Goal: Task Accomplishment & Management: Manage account settings

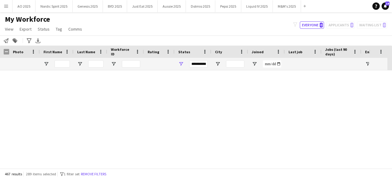
scroll to position [1815, 0]
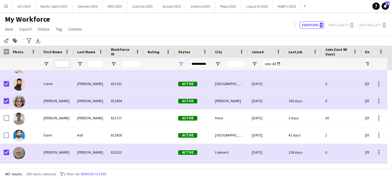
click at [65, 62] on input "First Name Filter Input" at bounding box center [62, 63] width 15 height 7
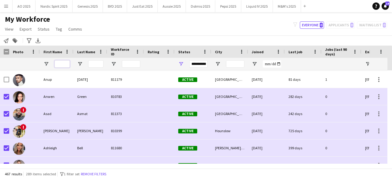
scroll to position [932, 0]
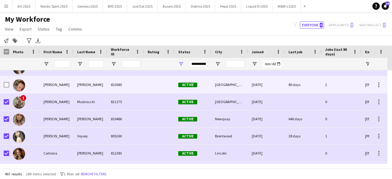
click at [17, 86] on img at bounding box center [19, 85] width 12 height 12
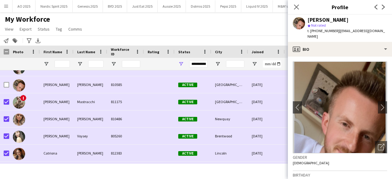
click at [17, 86] on img at bounding box center [19, 85] width 12 height 12
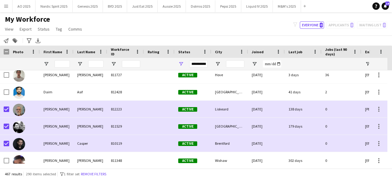
scroll to position [1864, 0]
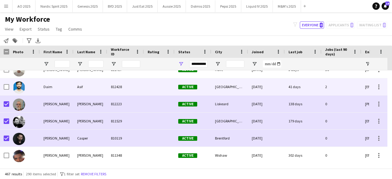
click at [18, 89] on img at bounding box center [19, 88] width 12 height 12
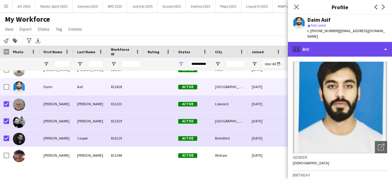
click at [339, 45] on div "profile Bio" at bounding box center [340, 49] width 104 height 15
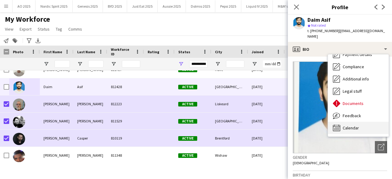
click at [355, 122] on div "Calendar Calendar" at bounding box center [358, 128] width 61 height 12
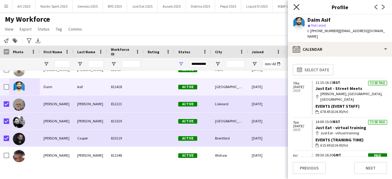
click at [298, 6] on icon at bounding box center [297, 7] width 6 height 6
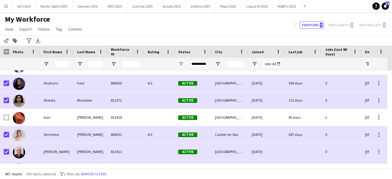
scroll to position [7179, 0]
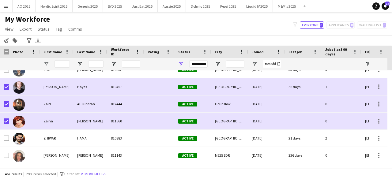
click at [6, 6] on app-icon "Menu" at bounding box center [6, 6] width 5 height 5
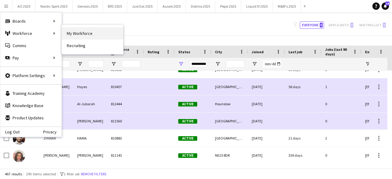
click at [80, 29] on link "My Workforce" at bounding box center [92, 33] width 61 height 12
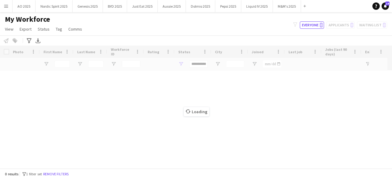
scroll to position [0, 0]
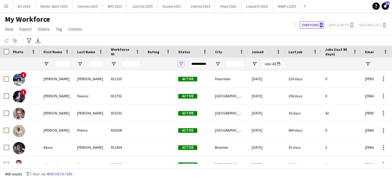
click at [181, 65] on span "Open Filter Menu" at bounding box center [181, 64] width 6 height 6
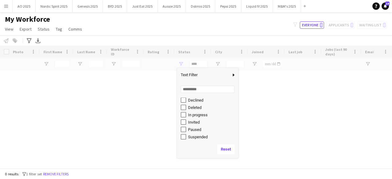
scroll to position [39, 0]
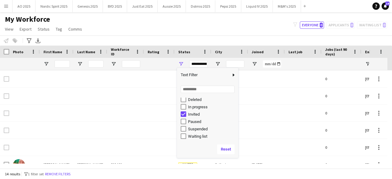
click at [193, 28] on div "My Workforce View Views Default view Compliance Log New view Update view Delete…" at bounding box center [196, 25] width 392 height 21
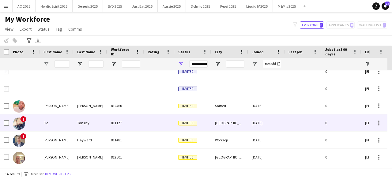
scroll to position [36, 0]
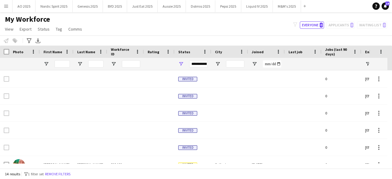
drag, startPoint x: 392, startPoint y: 85, endPoint x: 381, endPoint y: 68, distance: 20.1
click at [381, 68] on div "Workforce Details City Joined Last job 0" at bounding box center [196, 107] width 392 height 123
click at [183, 64] on div "**********" at bounding box center [193, 64] width 37 height 12
click at [182, 64] on span "Open Filter Menu" at bounding box center [181, 64] width 6 height 6
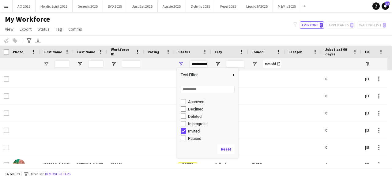
scroll to position [39, 0]
click at [180, 122] on div "Paused" at bounding box center [207, 121] width 61 height 7
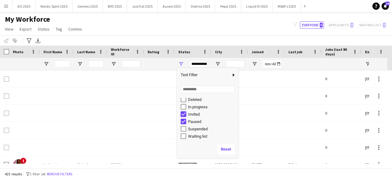
type input "**********"
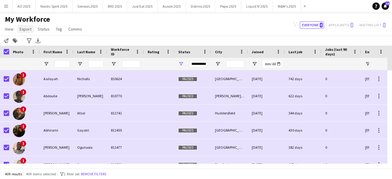
click at [26, 26] on span "Export" at bounding box center [26, 29] width 12 height 6
click at [39, 42] on span "Export as XLSX" at bounding box center [35, 43] width 27 height 6
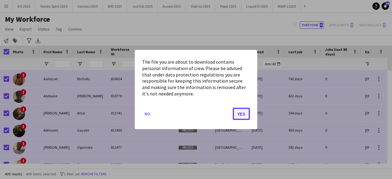
click at [247, 114] on button "Yes" at bounding box center [241, 114] width 17 height 12
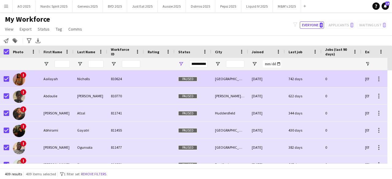
click at [21, 78] on img at bounding box center [19, 80] width 12 height 12
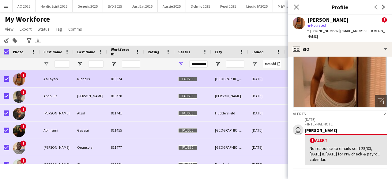
scroll to position [47, 0]
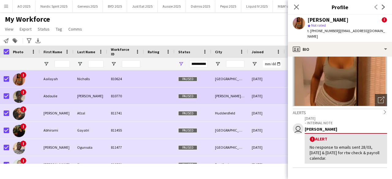
click at [17, 97] on img at bounding box center [19, 97] width 12 height 12
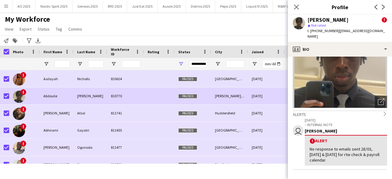
scroll to position [48, 0]
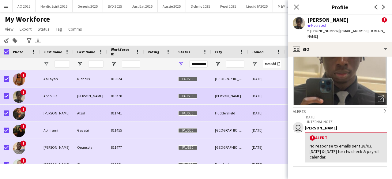
click at [20, 117] on img at bounding box center [19, 114] width 12 height 12
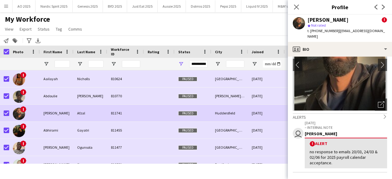
scroll to position [44, 0]
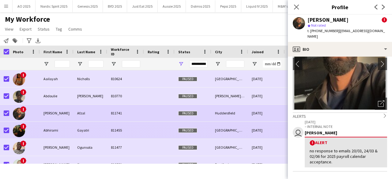
click at [18, 133] on img at bounding box center [19, 131] width 12 height 12
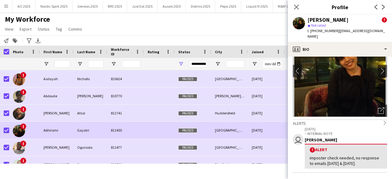
scroll to position [40, 0]
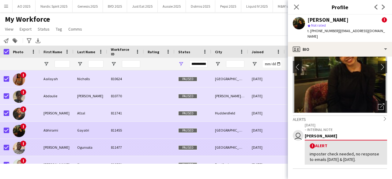
click at [18, 149] on img at bounding box center [19, 148] width 12 height 12
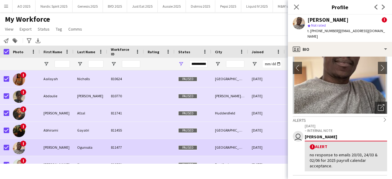
scroll to position [43, 0]
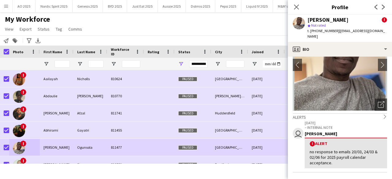
click at [260, 25] on div "My Workforce View Views Default view Compliance Log New view Update view Delete…" at bounding box center [196, 25] width 392 height 21
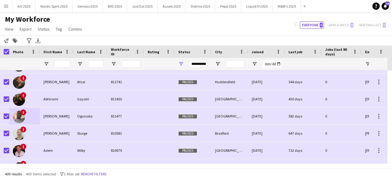
scroll to position [37, 0]
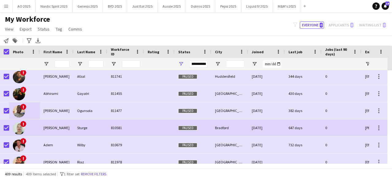
click at [20, 132] on img at bounding box center [19, 129] width 12 height 12
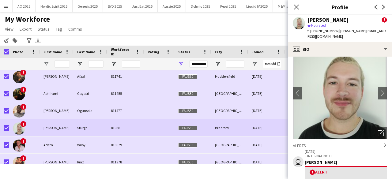
scroll to position [18, 0]
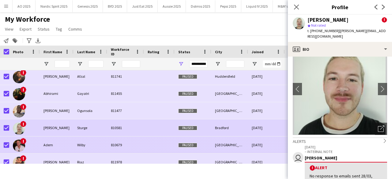
click at [18, 146] on img at bounding box center [19, 146] width 12 height 12
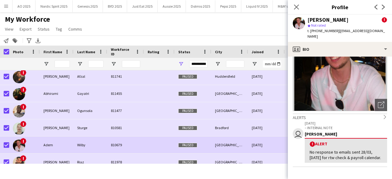
scroll to position [45, 0]
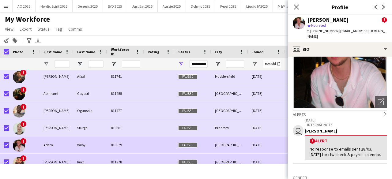
click at [21, 158] on span "!" at bounding box center [23, 158] width 6 height 6
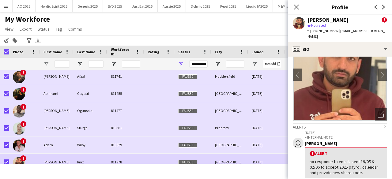
scroll to position [35, 0]
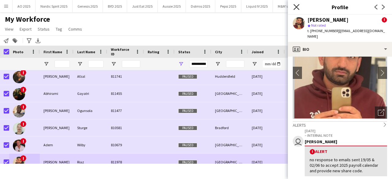
click at [297, 7] on icon at bounding box center [297, 7] width 6 height 6
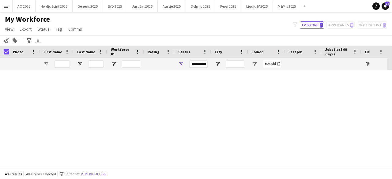
scroll to position [0, 0]
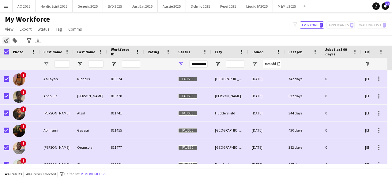
click at [10, 40] on div "Notify workforce Add to tag Search tags magnifier Add tag Advanced filters Adva…" at bounding box center [196, 41] width 392 height 10
click at [22, 27] on span "Export" at bounding box center [26, 29] width 12 height 6
click at [36, 42] on span "Export as XLSX" at bounding box center [35, 43] width 27 height 6
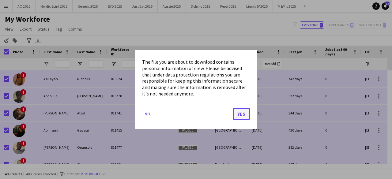
click at [240, 115] on button "Yes" at bounding box center [241, 114] width 17 height 12
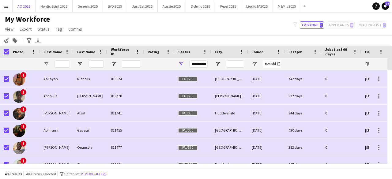
click at [12, 12] on app-navbar "Menu Boards Boards Boards All jobs Status Workforce Workforce My Workforce Recr…" at bounding box center [196, 6] width 392 height 12
click at [10, 10] on button "Menu" at bounding box center [6, 6] width 12 height 12
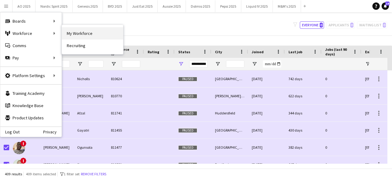
click at [75, 28] on link "My Workforce" at bounding box center [92, 33] width 61 height 12
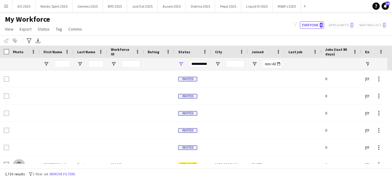
type input "**********"
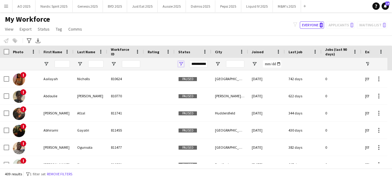
click at [182, 63] on span "Open Filter Menu" at bounding box center [181, 64] width 6 height 6
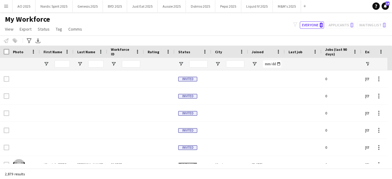
click at [101, 22] on div "My Workforce View Views Default view Compliance Log New view Update view Delete…" at bounding box center [196, 25] width 392 height 21
click at [63, 65] on input "First Name Filter Input" at bounding box center [62, 63] width 15 height 7
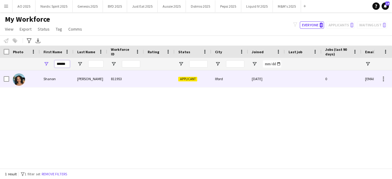
type input "******"
click at [13, 82] on div at bounding box center [24, 79] width 31 height 17
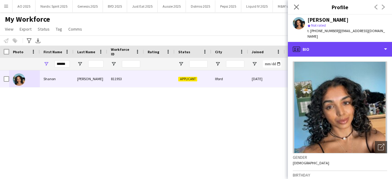
click at [364, 44] on div "profile Bio" at bounding box center [340, 49] width 104 height 15
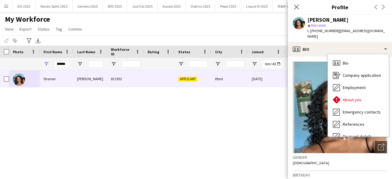
click at [312, 103] on img at bounding box center [340, 108] width 94 height 92
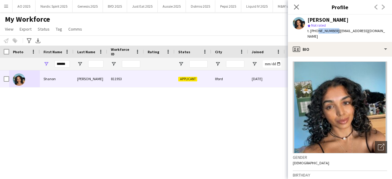
drag, startPoint x: 317, startPoint y: 31, endPoint x: 334, endPoint y: 32, distance: 17.2
click at [334, 32] on span "t. [PHONE_NUMBER]" at bounding box center [324, 31] width 32 height 5
copy span "7878178089"
drag, startPoint x: 336, startPoint y: 32, endPoint x: 380, endPoint y: 32, distance: 43.2
click at [380, 32] on app-profile-header "[PERSON_NAME] star Not rated t. [PHONE_NUMBER] | [EMAIL_ADDRESS][DOMAIN_NAME]" at bounding box center [340, 28] width 104 height 27
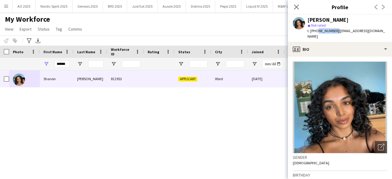
copy span "[EMAIL_ADDRESS][DOMAIN_NAME]"
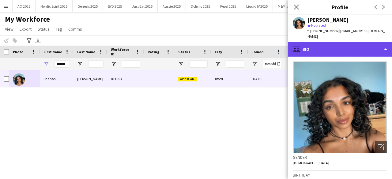
click at [330, 44] on div "profile Bio" at bounding box center [340, 49] width 104 height 15
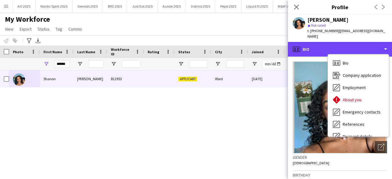
scroll to position [82, 0]
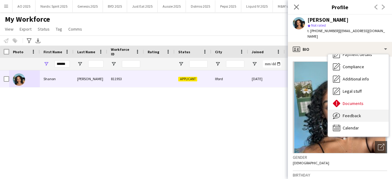
click at [354, 113] on span "Feedback" at bounding box center [352, 116] width 18 height 6
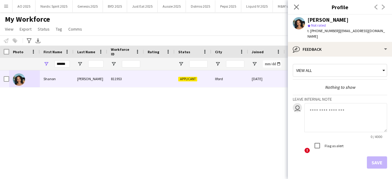
click at [333, 109] on textarea at bounding box center [346, 117] width 83 height 29
paste textarea "**********"
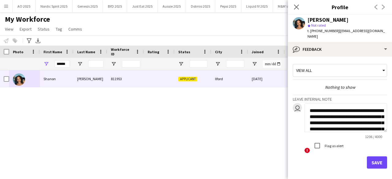
scroll to position [251, 0]
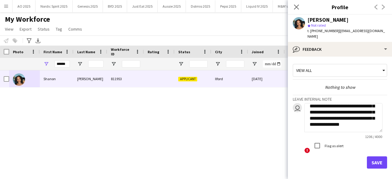
type textarea "**********"
click at [369, 161] on button "Save" at bounding box center [377, 163] width 20 height 12
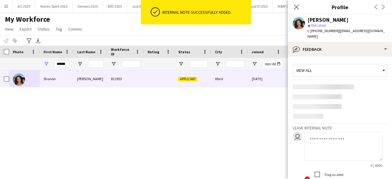
scroll to position [0, 0]
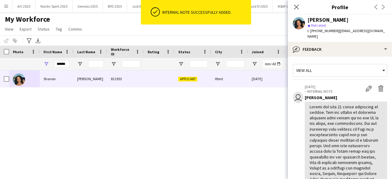
drag, startPoint x: 388, startPoint y: 88, endPoint x: 392, endPoint y: 110, distance: 22.2
click at [392, 111] on app-crew-profile-feedback-tab "View all user [DATE] – INTERNAL NOTE Edit internal note Delete internal note [P…" at bounding box center [340, 118] width 104 height 123
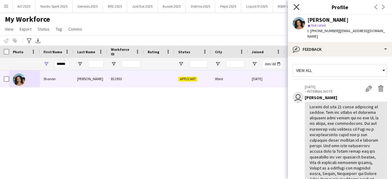
click at [295, 7] on icon "Close pop-in" at bounding box center [297, 7] width 6 height 6
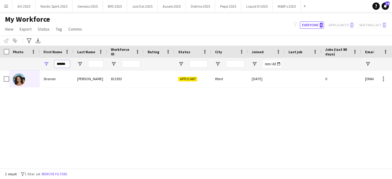
click at [68, 67] on input "******" at bounding box center [62, 63] width 15 height 7
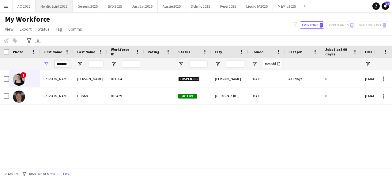
type input "*******"
click at [68, 63] on input "*******" at bounding box center [62, 63] width 15 height 7
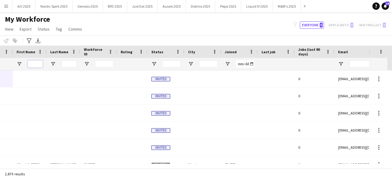
scroll to position [0, 86]
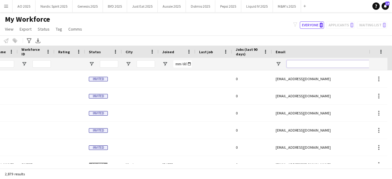
click at [297, 65] on input "Email Filter Input" at bounding box center [339, 63] width 104 height 7
paste input "**********"
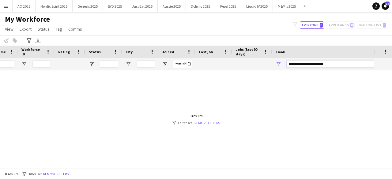
type input "**********"
click at [215, 122] on link "Remove filters" at bounding box center [207, 123] width 25 height 5
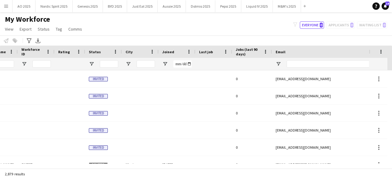
scroll to position [0, 0]
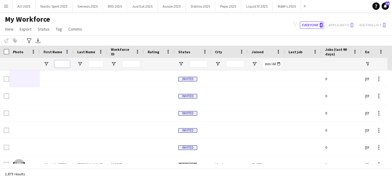
click at [65, 66] on input "First Name Filter Input" at bounding box center [62, 63] width 15 height 7
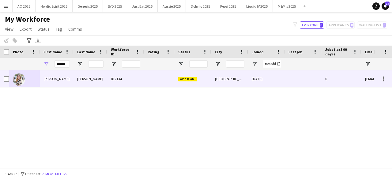
click at [17, 82] on img at bounding box center [19, 80] width 12 height 12
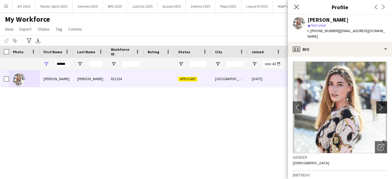
click at [378, 104] on app-icon "chevron-right" at bounding box center [383, 107] width 10 height 6
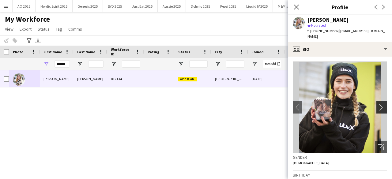
click at [378, 104] on app-icon "chevron-right" at bounding box center [383, 107] width 10 height 6
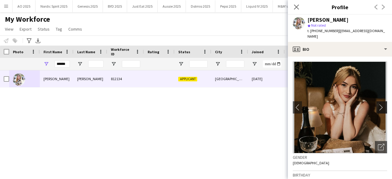
click at [378, 104] on app-icon "chevron-right" at bounding box center [383, 107] width 10 height 6
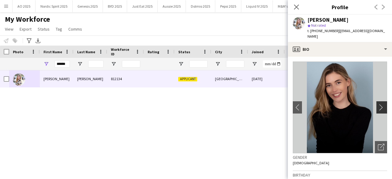
click at [378, 104] on app-icon "chevron-right" at bounding box center [383, 107] width 10 height 6
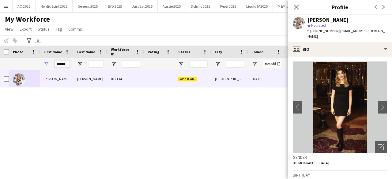
click at [64, 66] on input "******" at bounding box center [62, 63] width 15 height 7
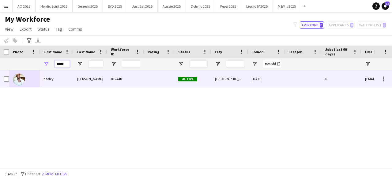
type input "*****"
click at [19, 81] on img at bounding box center [19, 80] width 12 height 12
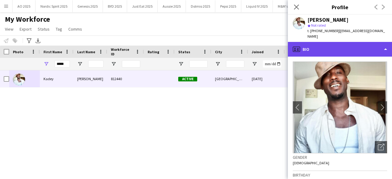
click at [319, 42] on div "profile Bio" at bounding box center [340, 49] width 104 height 15
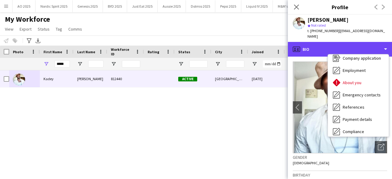
scroll to position [82, 0]
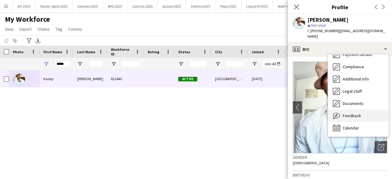
click at [368, 110] on div "Feedback Feedback" at bounding box center [358, 116] width 61 height 12
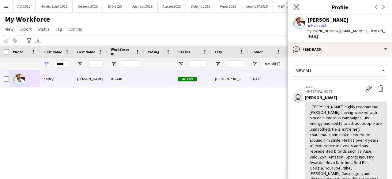
click at [296, 10] on app-icon "Close pop-in" at bounding box center [296, 7] width 9 height 9
